Goal: Information Seeking & Learning: Learn about a topic

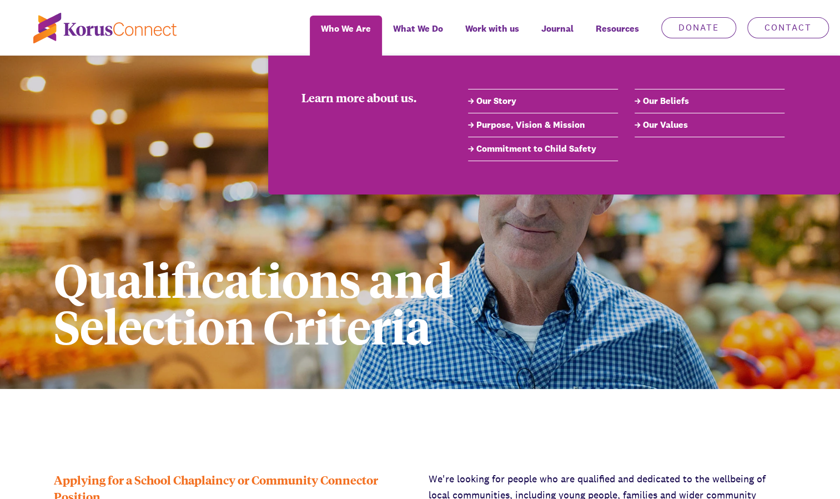
click at [655, 101] on link "Our Beliefs" at bounding box center [710, 100] width 150 height 13
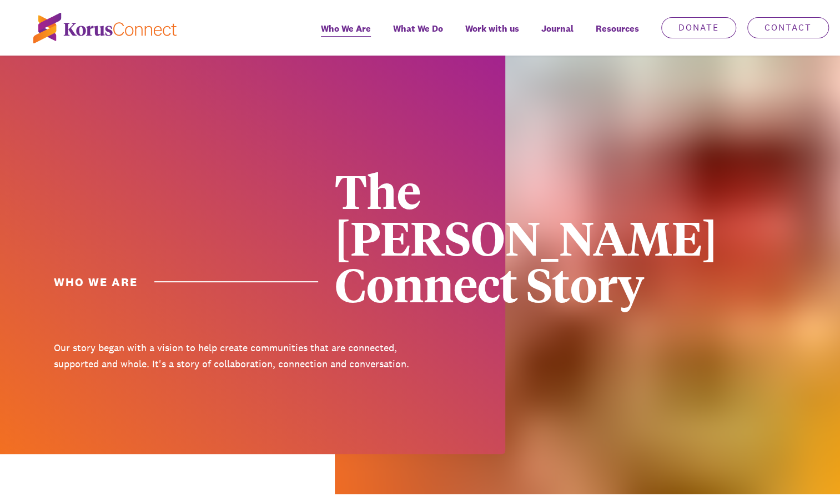
scroll to position [1357, 0]
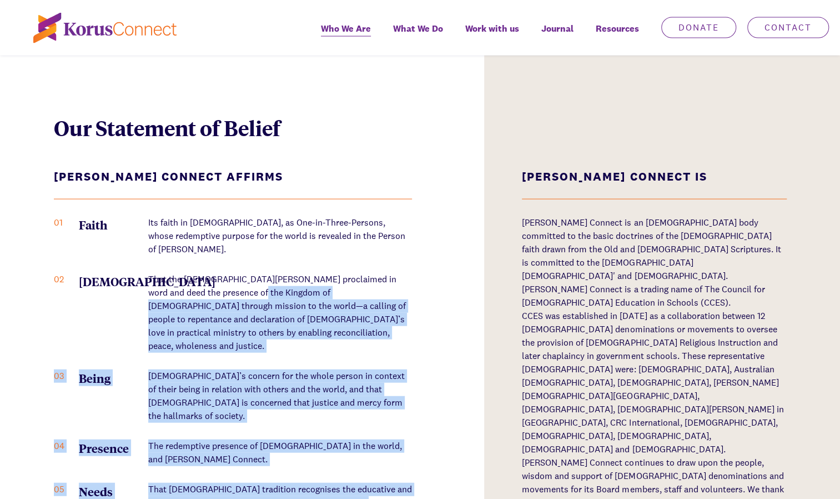
drag, startPoint x: 254, startPoint y: 233, endPoint x: 330, endPoint y: 428, distance: 208.5
click at [330, 428] on div "[PERSON_NAME] Connect Affirms 01 Faith Its faith in [DEMOGRAPHIC_DATA], as One-…" at bounding box center [233, 371] width 358 height 401
click at [329, 291] on ol "01 Faith Its faith in [DEMOGRAPHIC_DATA], as One-in-Three-Persons, whose redemp…" at bounding box center [233, 369] width 358 height 307
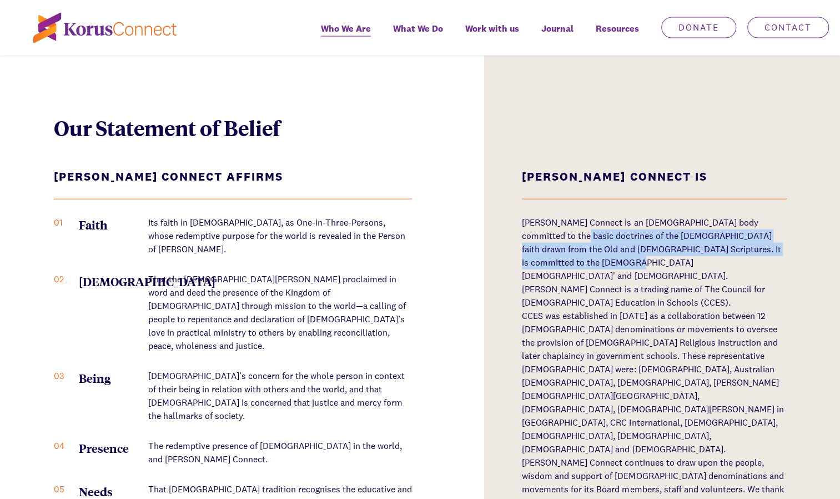
drag, startPoint x: 560, startPoint y: 182, endPoint x: 595, endPoint y: 212, distance: 46.5
click at [595, 216] on p "[PERSON_NAME] Connect is an [DEMOGRAPHIC_DATA] body committed to the basic doct…" at bounding box center [654, 249] width 264 height 67
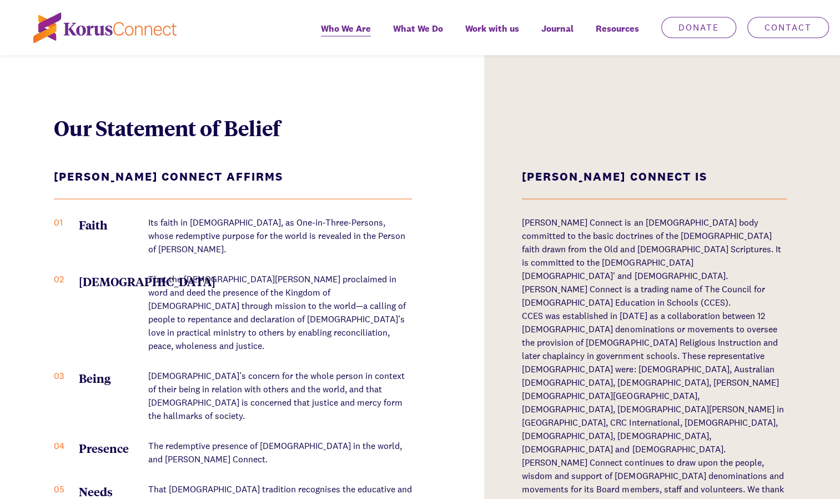
click at [606, 320] on p "CCES was established in [DATE] as a collaboration between 12 [DEMOGRAPHIC_DATA]…" at bounding box center [654, 382] width 264 height 147
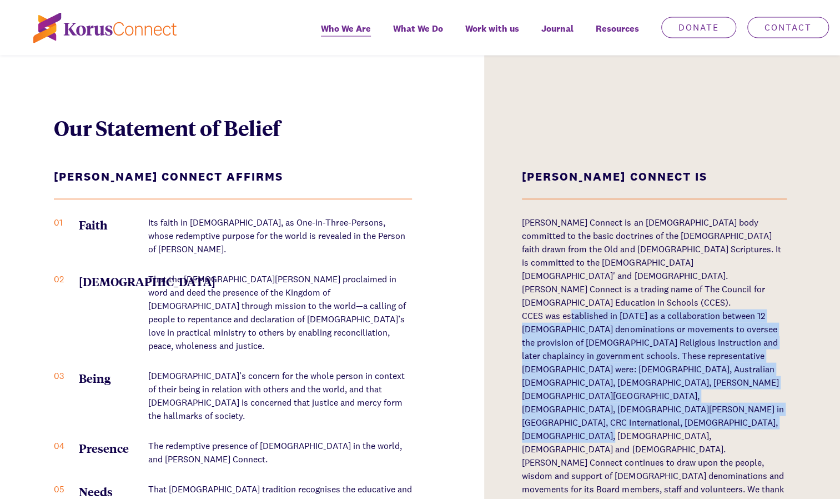
drag, startPoint x: 585, startPoint y: 280, endPoint x: 632, endPoint y: 367, distance: 98.9
click at [632, 367] on p "CCES was established in [DATE] as a collaboration between 12 [DEMOGRAPHIC_DATA]…" at bounding box center [654, 382] width 264 height 147
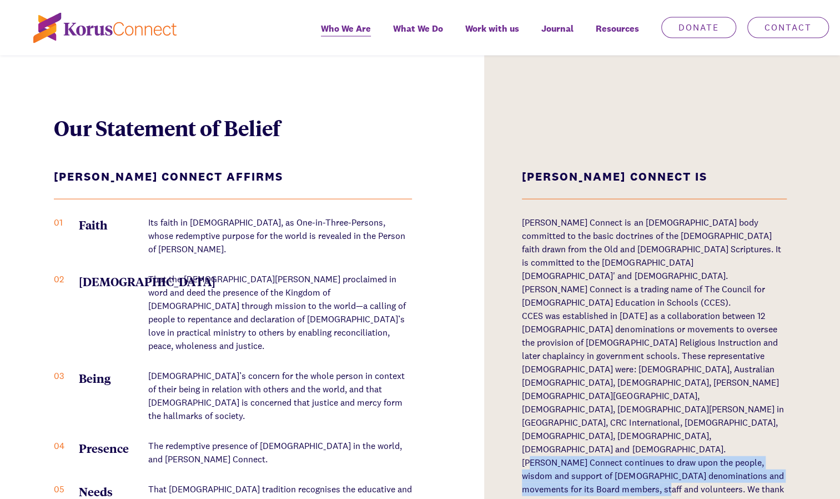
drag, startPoint x: 530, startPoint y: 374, endPoint x: 649, endPoint y: 405, distance: 123.0
drag, startPoint x: 524, startPoint y: 377, endPoint x: 736, endPoint y: 459, distance: 227.3
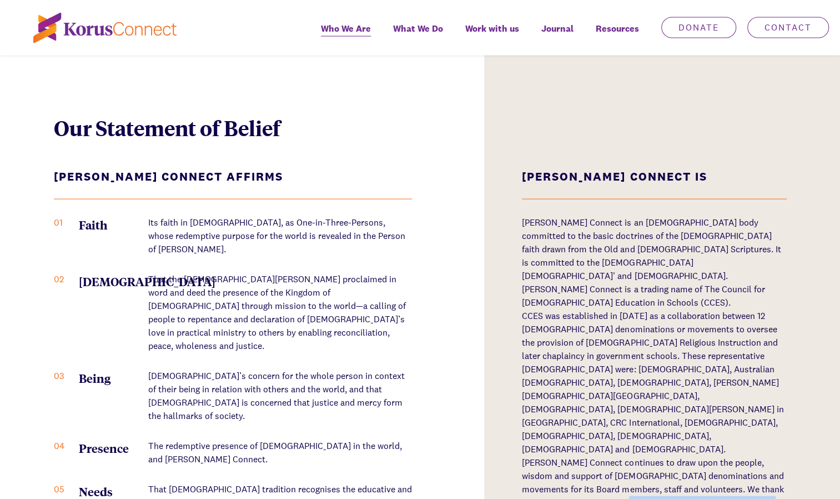
drag, startPoint x: 630, startPoint y: 414, endPoint x: 727, endPoint y: 454, distance: 105.3
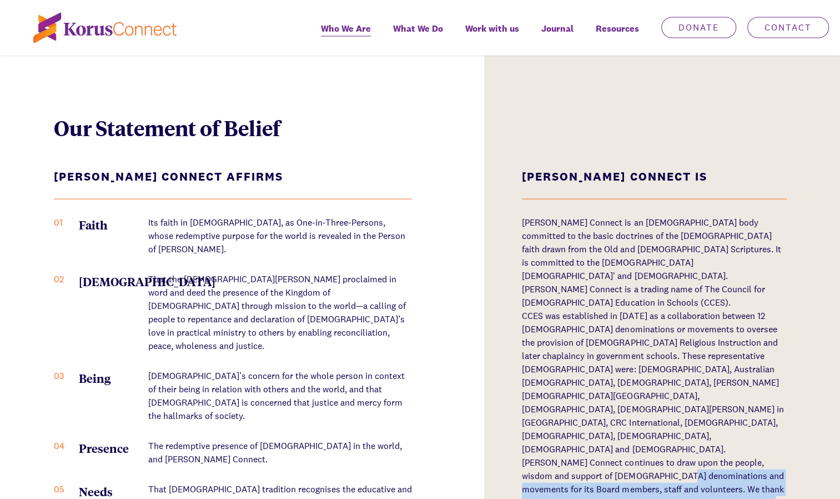
drag, startPoint x: 669, startPoint y: 392, endPoint x: 721, endPoint y: 456, distance: 82.6
drag, startPoint x: 683, startPoint y: 398, endPoint x: 715, endPoint y: 456, distance: 66.1
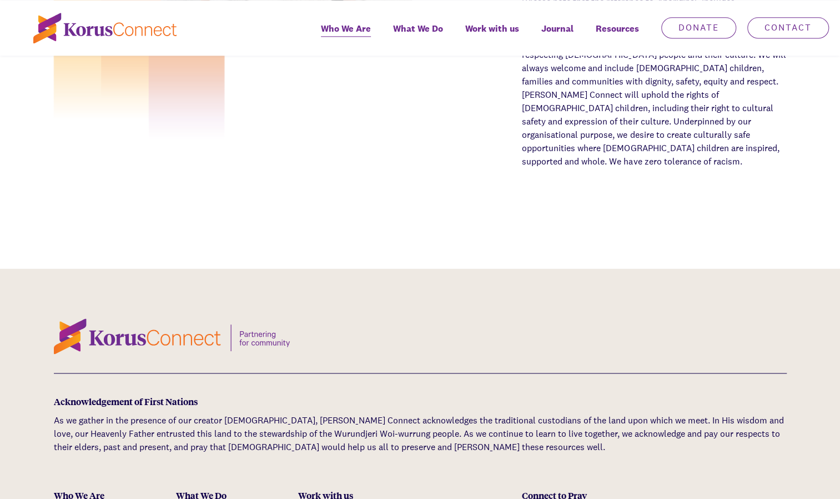
scroll to position [3578, 0]
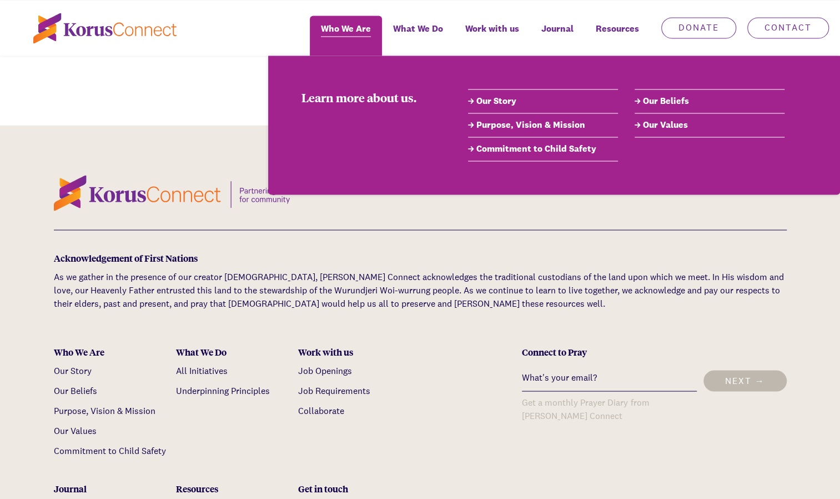
click at [352, 33] on span "Who We Are" at bounding box center [346, 29] width 50 height 16
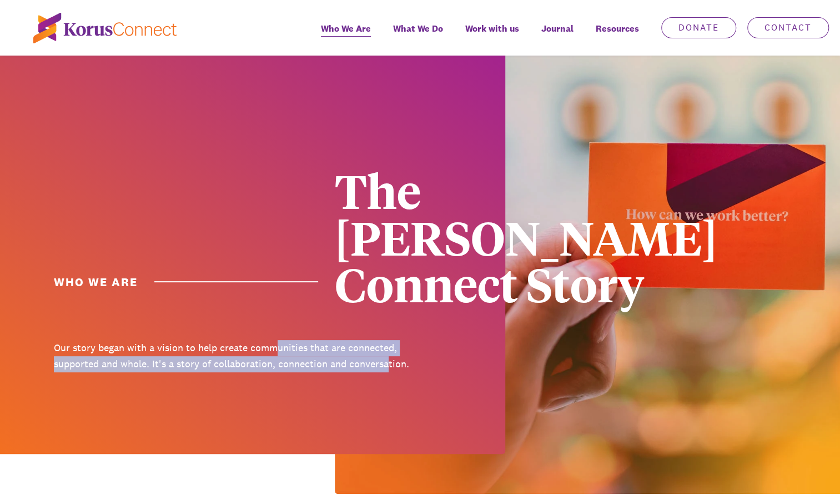
drag, startPoint x: 278, startPoint y: 302, endPoint x: 389, endPoint y: 322, distance: 112.9
click at [389, 340] on p "Our story began with a vision to help create communities that are connected, su…" at bounding box center [233, 356] width 358 height 32
click at [278, 340] on p "Our story began with a vision to help create communities that are connected, su…" at bounding box center [233, 356] width 358 height 32
drag, startPoint x: 223, startPoint y: 296, endPoint x: 410, endPoint y: 330, distance: 190.3
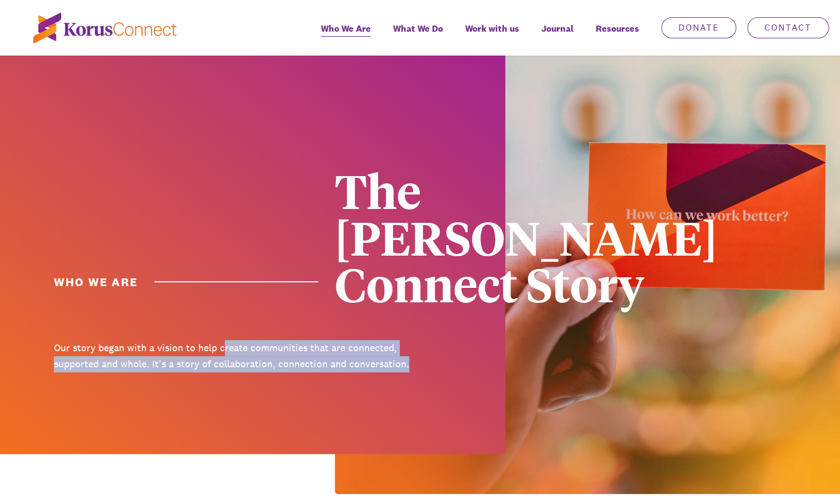
click at [410, 340] on div "Our story began with a vision to help create communities that are connected, su…" at bounding box center [233, 363] width 358 height 47
click at [286, 340] on p "Our story began with a vision to help create communities that are connected, su…" at bounding box center [233, 356] width 358 height 32
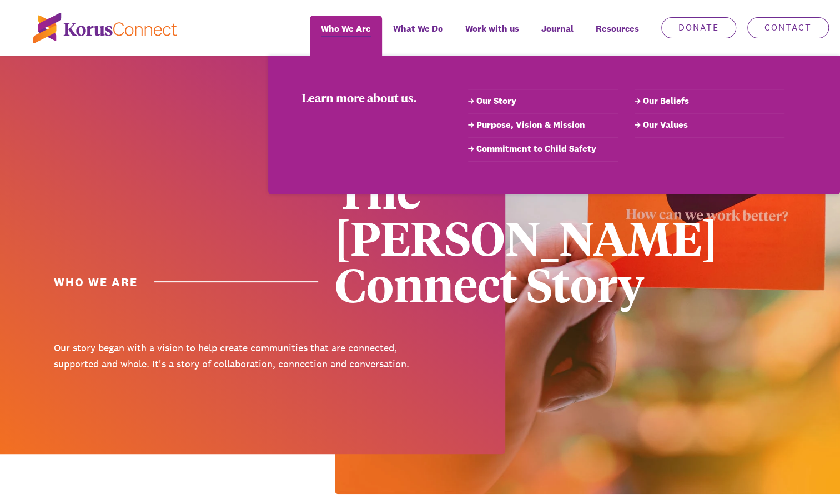
click at [511, 123] on link "Purpose, Vision & Mission" at bounding box center [543, 124] width 150 height 13
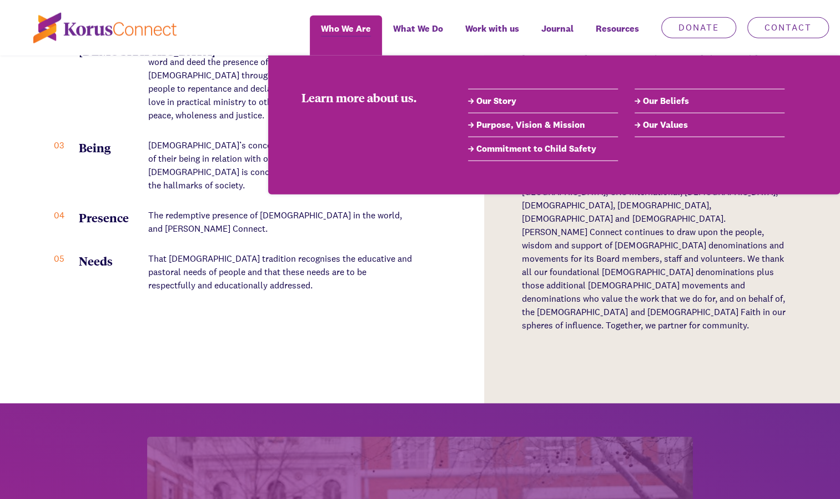
scroll to position [69, 0]
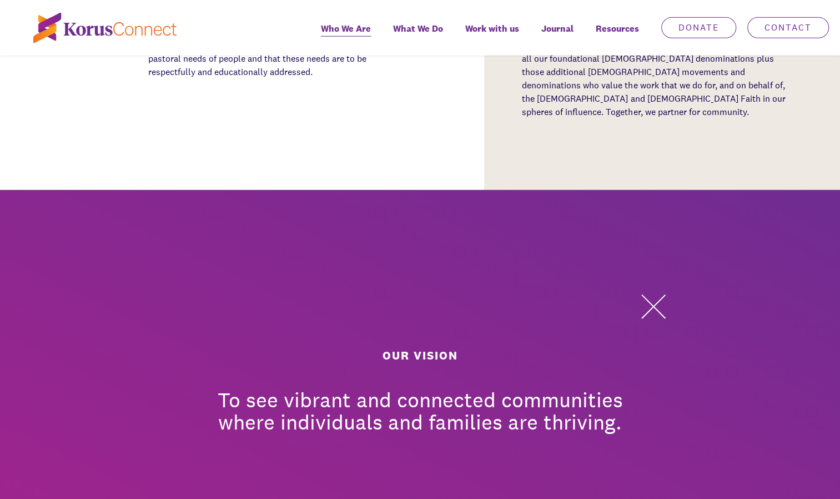
scroll to position [1765, 0]
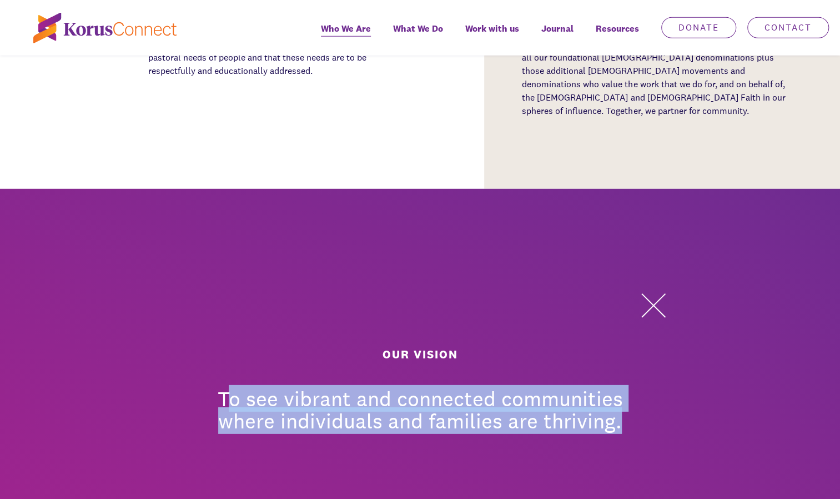
drag, startPoint x: 227, startPoint y: 301, endPoint x: 630, endPoint y: 329, distance: 403.6
click at [630, 329] on div "Our Vision To see vibrant and connected communities where individuals and famil…" at bounding box center [420, 388] width 500 height 333
copy p "o see vibrant and connected communities where individuals and families are thri…"
